Goal: Register for event/course

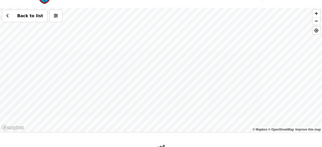
scroll to position [12, 0]
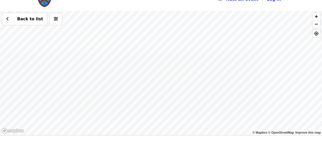
click at [178, 58] on div "Back to list" at bounding box center [161, 73] width 322 height 124
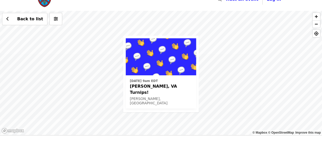
click at [205, 48] on div "[DATE] 9am EDT [PERSON_NAME], [GEOGRAPHIC_DATA] Turnips! [PERSON_NAME], VA Back…" at bounding box center [161, 73] width 322 height 124
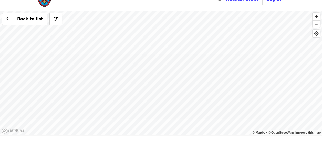
click at [167, 43] on div "Back to list" at bounding box center [161, 73] width 322 height 124
click at [199, 105] on div "Back to list" at bounding box center [161, 73] width 322 height 124
drag, startPoint x: 294, startPoint y: 111, endPoint x: 261, endPoint y: 111, distance: 32.3
click at [261, 111] on div "Back to list" at bounding box center [161, 73] width 322 height 124
click at [176, 89] on div "Back to list" at bounding box center [161, 73] width 322 height 124
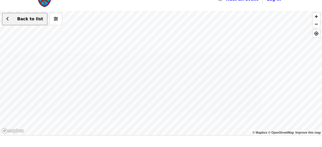
click at [29, 18] on span "Back to list" at bounding box center [30, 18] width 26 height 5
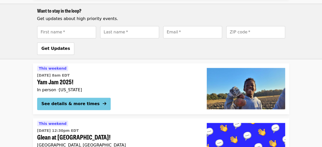
scroll to position [377, 0]
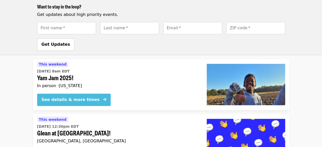
click at [81, 95] on button "See details & more times" at bounding box center [74, 99] width 74 height 12
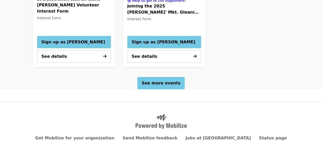
scroll to position [695, 0]
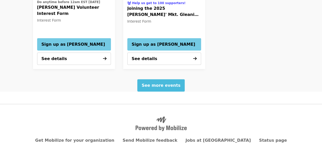
click at [168, 83] on span "See more events" at bounding box center [161, 85] width 39 height 5
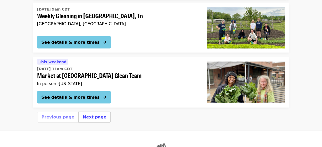
scroll to position [1454, 0]
